Goal: Information Seeking & Learning: Find specific fact

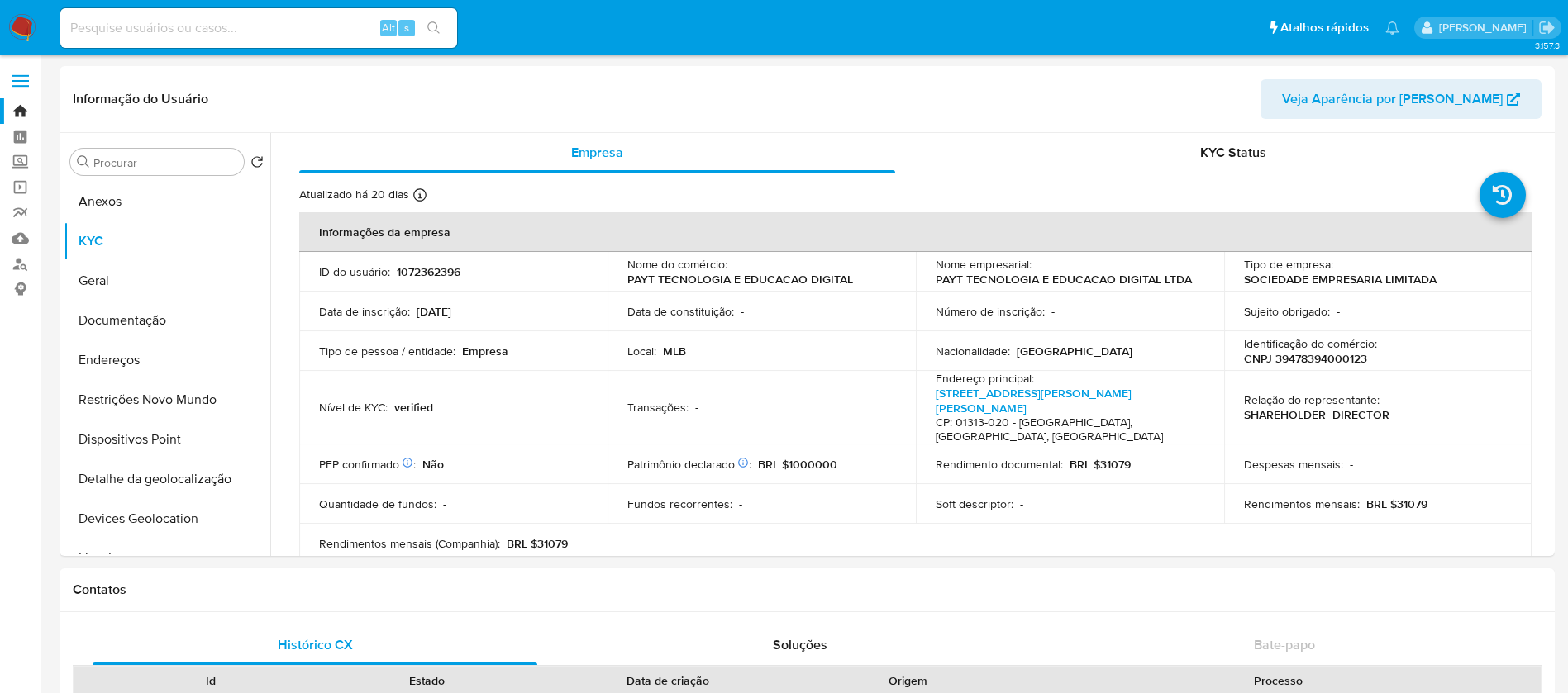
select select "10"
click at [21, 26] on img at bounding box center [22, 28] width 28 height 28
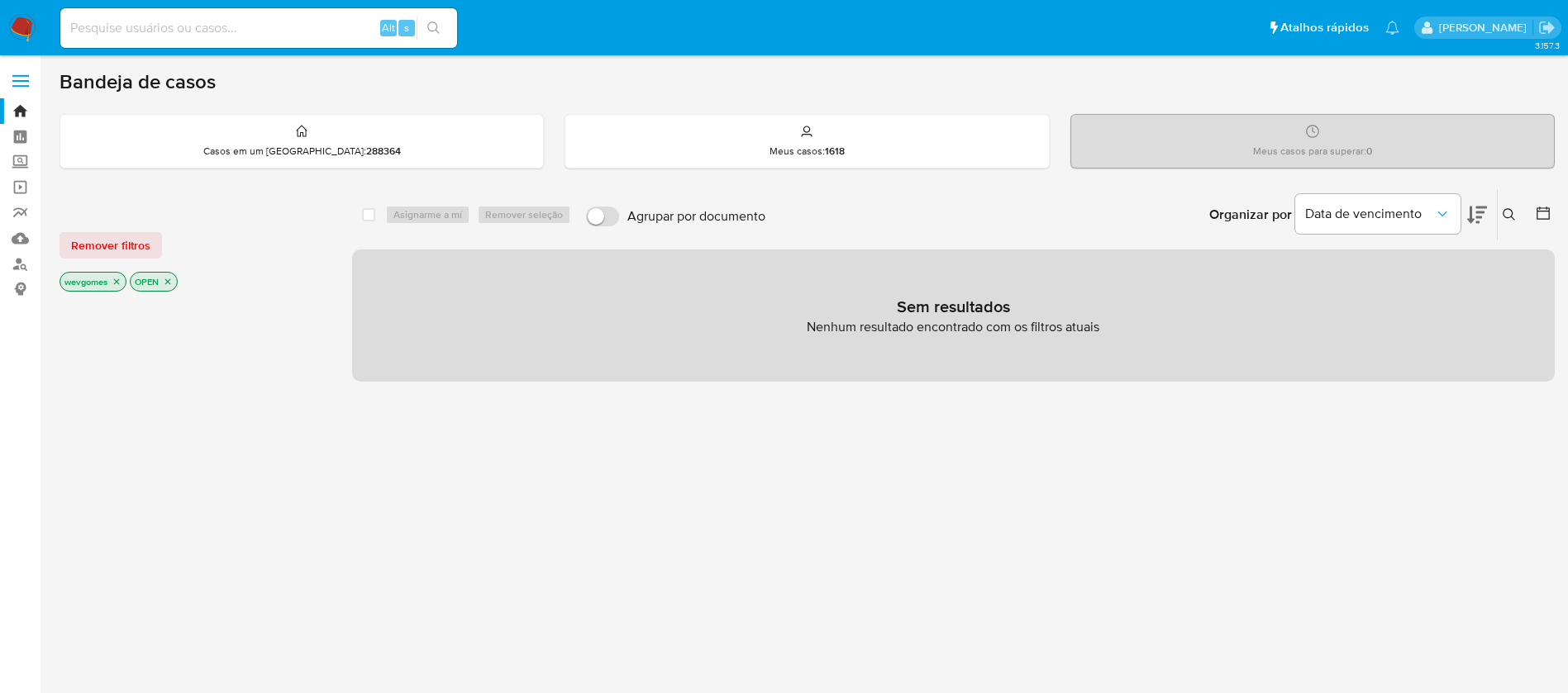
click at [170, 285] on icon "close-filter" at bounding box center [168, 282] width 10 height 10
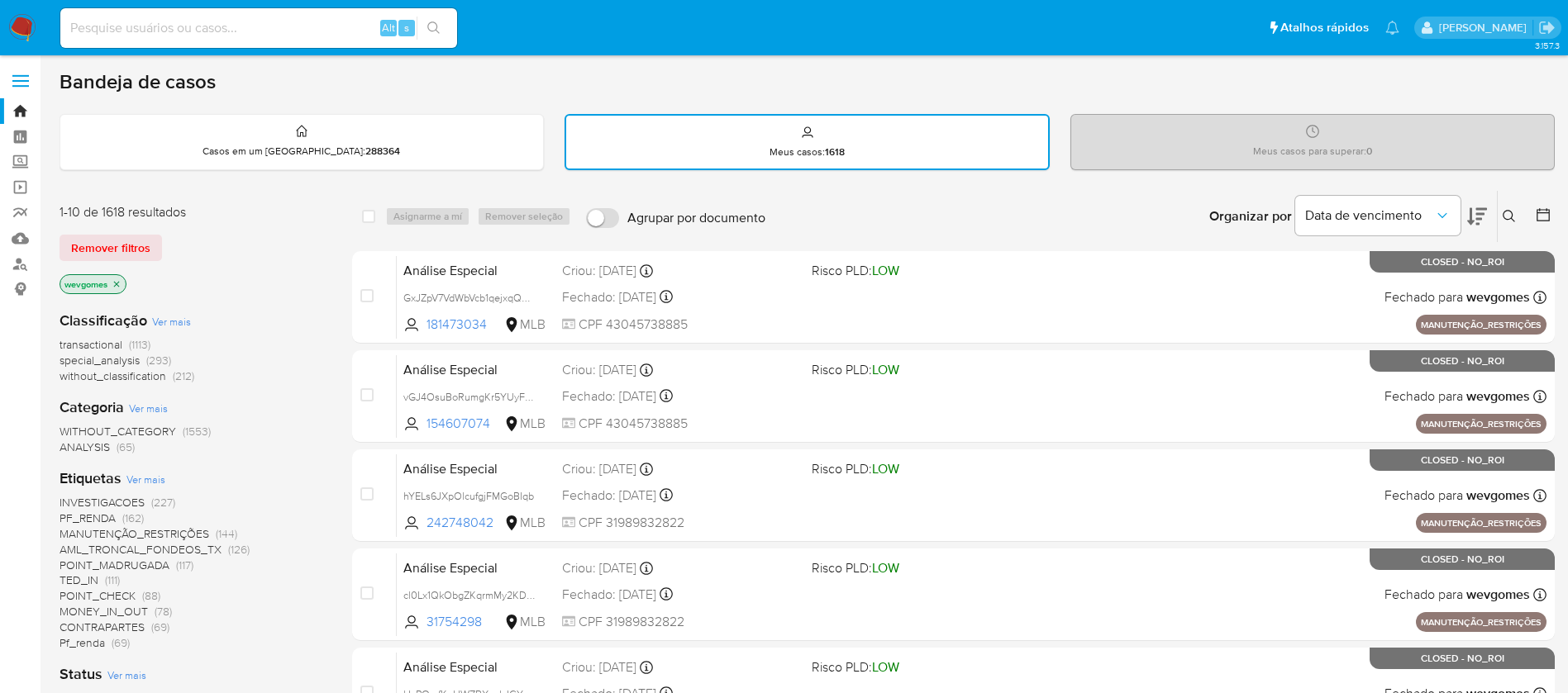
click at [118, 288] on icon "close-filter" at bounding box center [117, 284] width 10 height 10
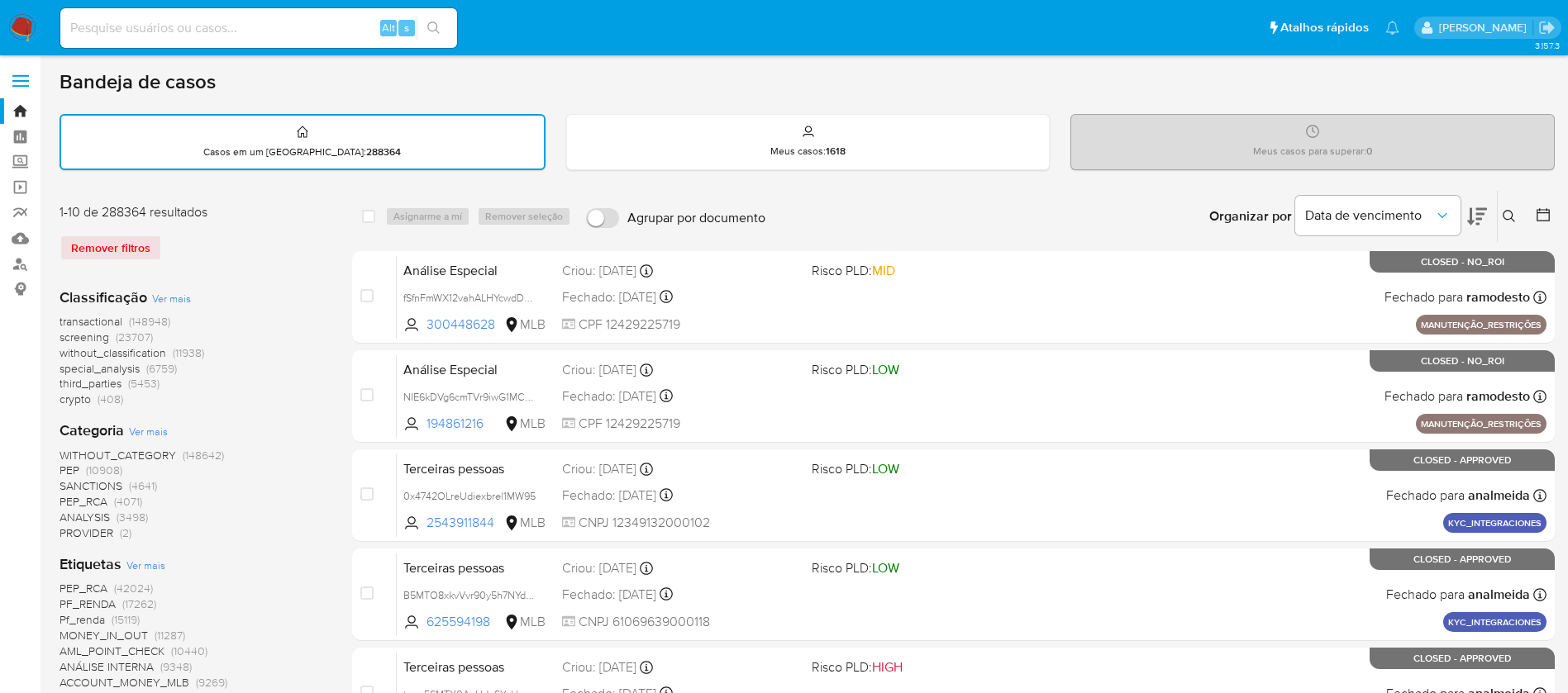
click at [137, 561] on span "Ver mais" at bounding box center [146, 565] width 39 height 14
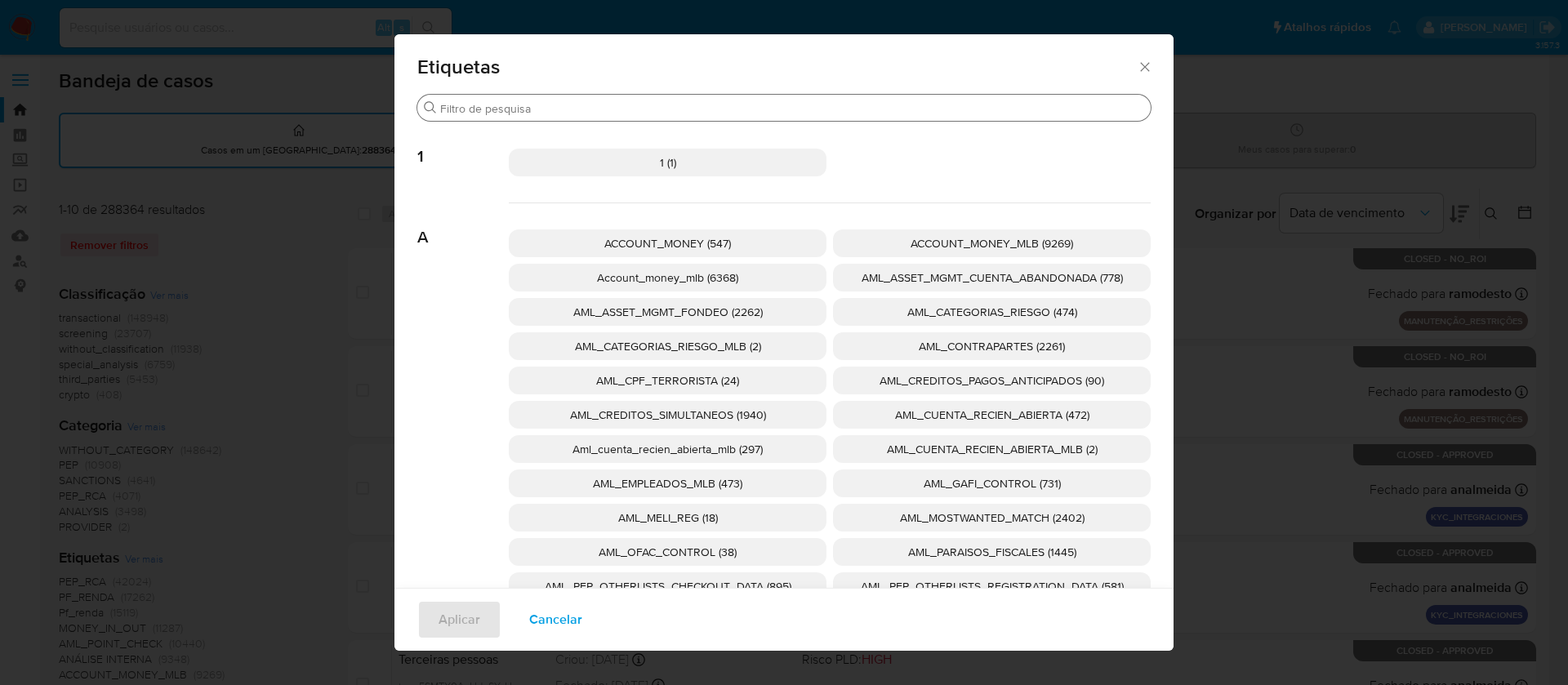
click at [615, 111] on input "Procurar" at bounding box center [792, 108] width 704 height 14
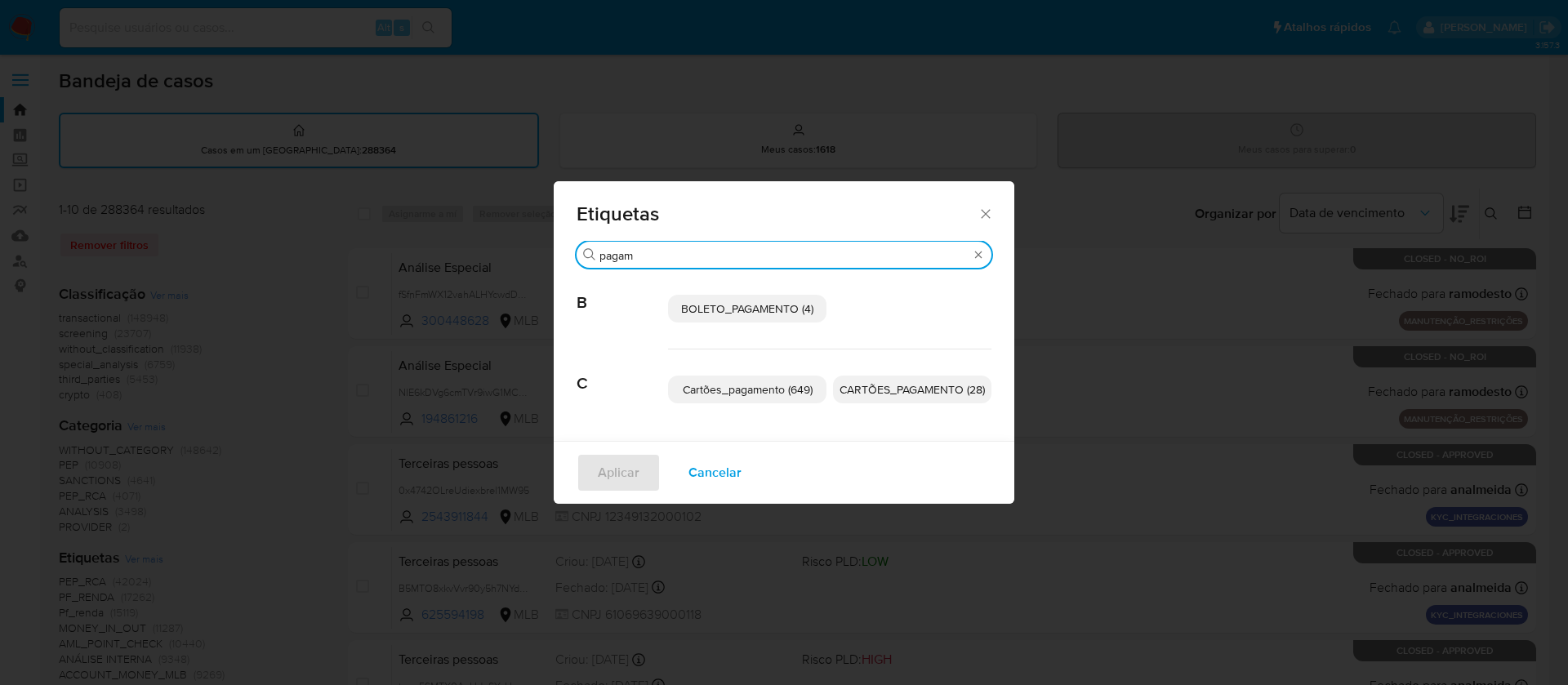
type input "pagam"
click at [721, 309] on span "BOLETO_PAGAMENTO (4)" at bounding box center [747, 308] width 133 height 16
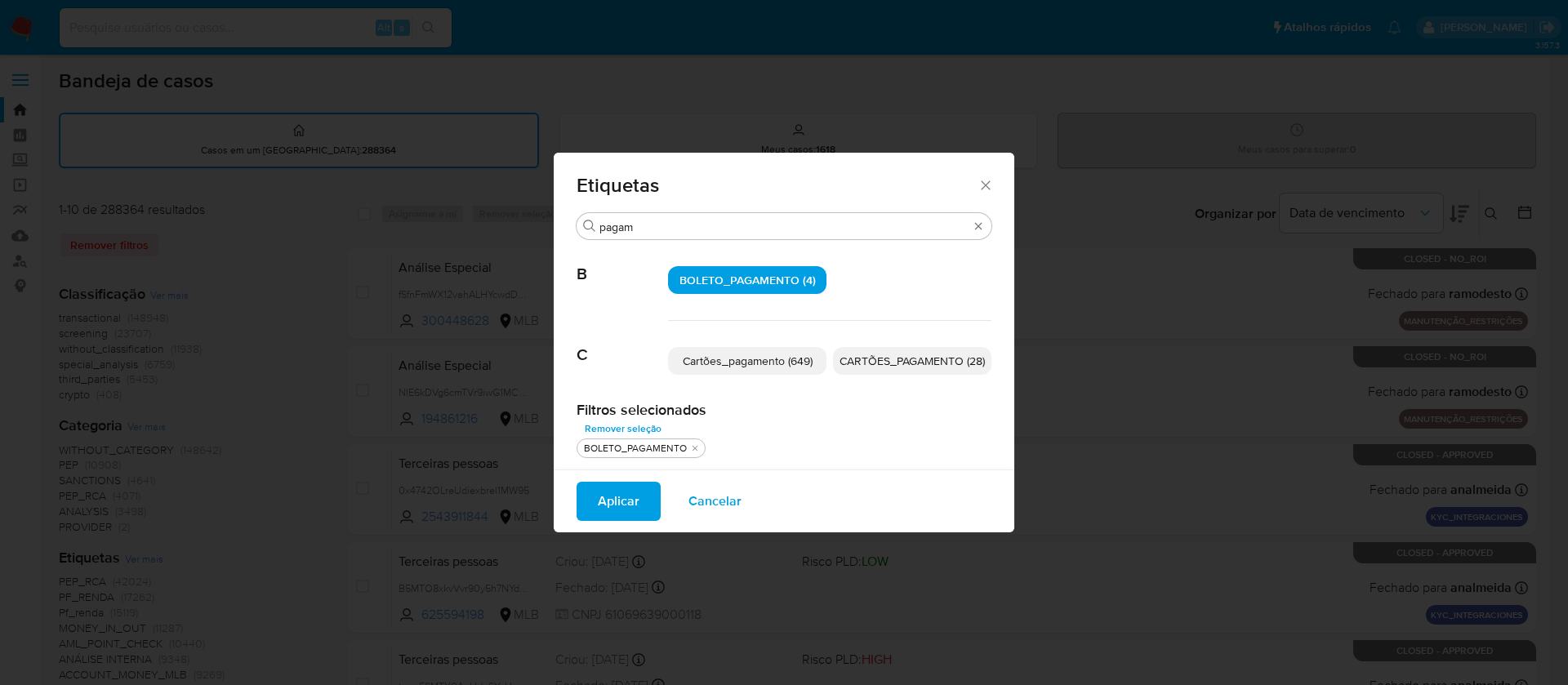
click at [608, 510] on span "Aplicar" at bounding box center [619, 502] width 42 height 36
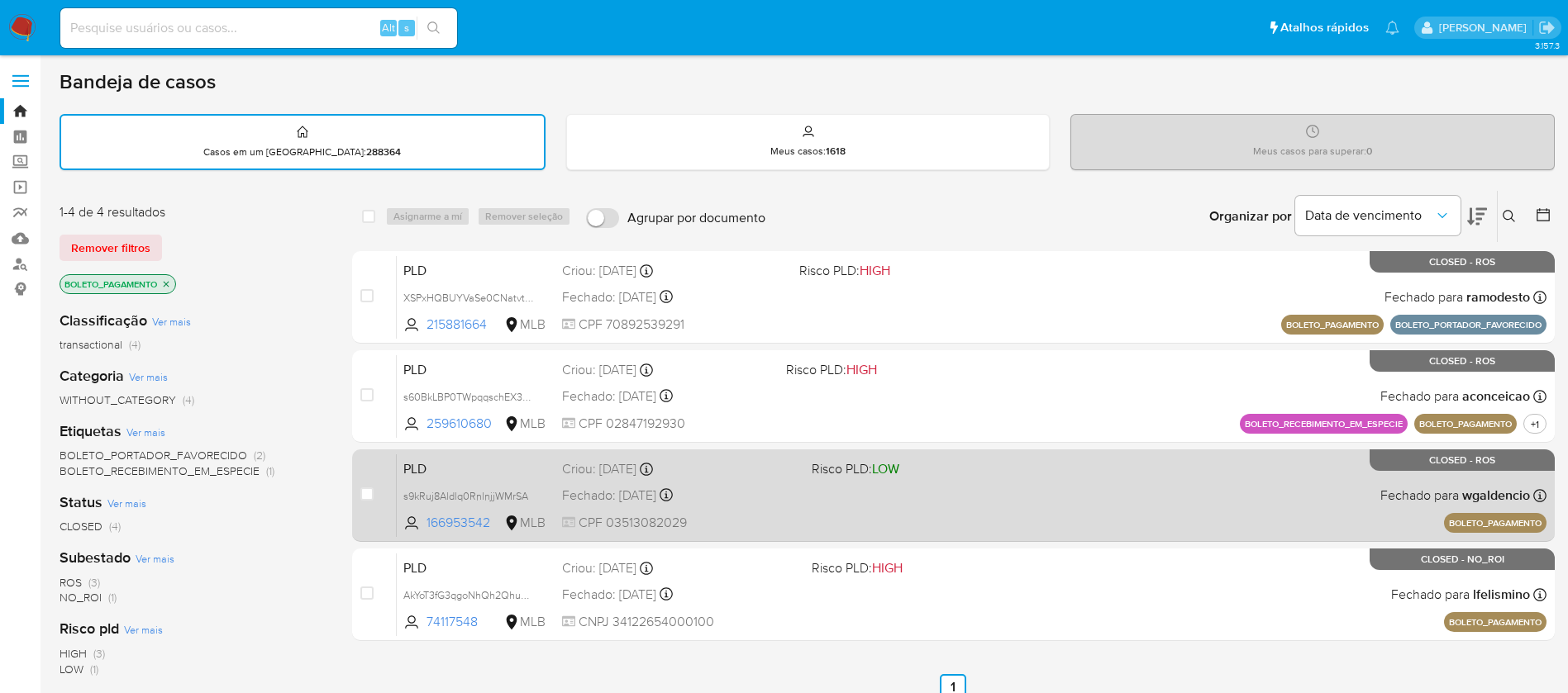
click at [1034, 503] on div "PLD s9kRuj8Aldlq0RnlnjjWMrSA 166953542 MLB Risco PLD: LOW Criou: 13/06/2025 Cri…" at bounding box center [971, 495] width 1150 height 83
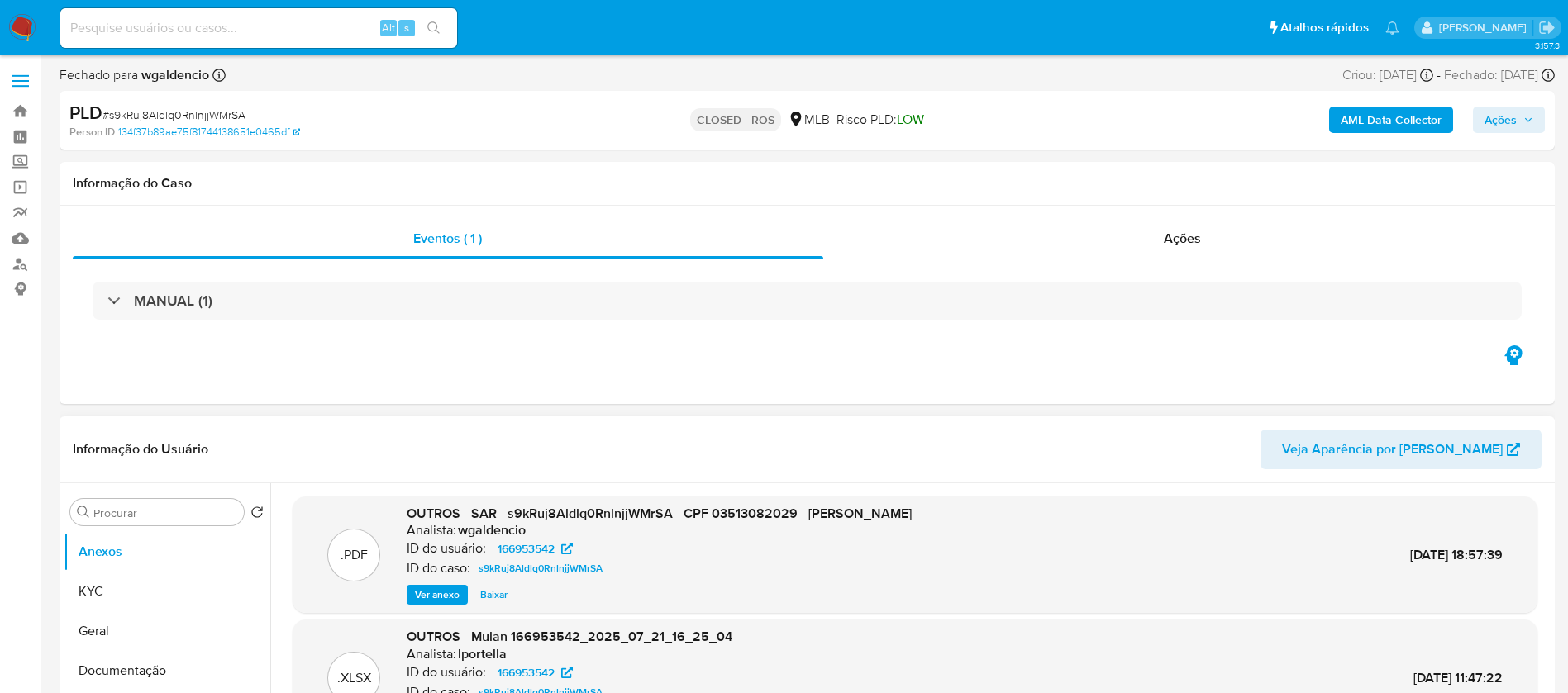
select select "10"
drag, startPoint x: 512, startPoint y: 636, endPoint x: 576, endPoint y: 639, distance: 64.1
click at [576, 639] on span "OUTROS - Mulan 166953542_2025_07_21_16_25_04" at bounding box center [569, 637] width 325 height 19
copy span "166953542"
